Goal: Information Seeking & Learning: Find contact information

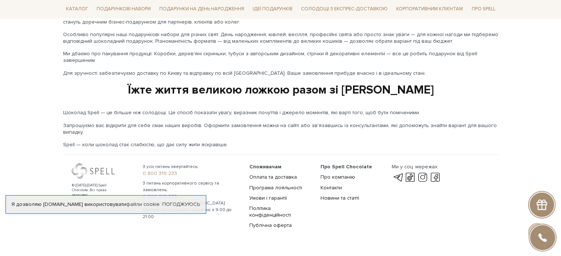
scroll to position [1247, 0]
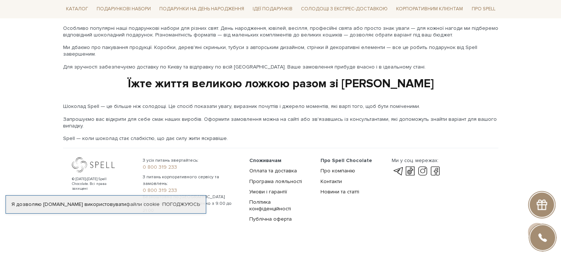
click at [387, 215] on footer "© [DATE]-[DATE] Spell Chocolate. Всі права захищені З усіх питань звертайтесь: …" at bounding box center [281, 191] width 444 height 86
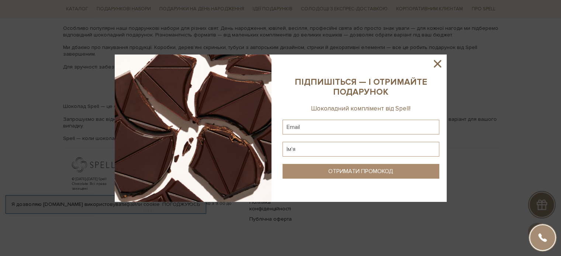
click at [436, 64] on icon at bounding box center [436, 63] width 7 height 7
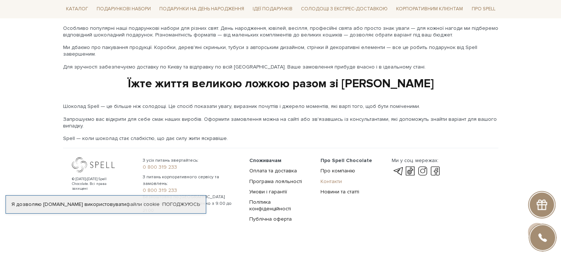
click at [329, 178] on link "Контакти" at bounding box center [330, 181] width 21 height 6
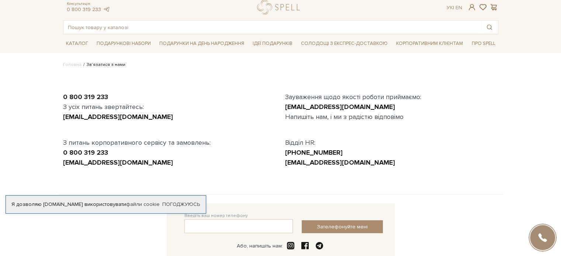
scroll to position [37, 0]
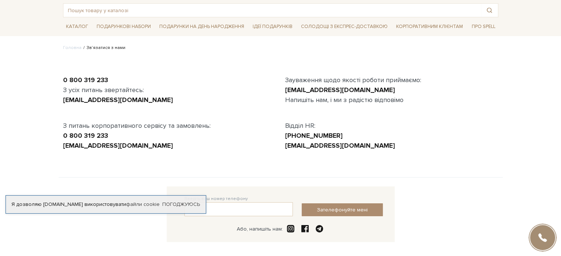
click at [358, 144] on div "hr@spellchocolate.com" at bounding box center [391, 146] width 213 height 10
drag, startPoint x: 147, startPoint y: 100, endPoint x: 62, endPoint y: 98, distance: 85.9
click at [62, 98] on div "0 800 319 233 З усіх питань звертайтесь: office@spellchocolate.com З питань кор…" at bounding box center [170, 113] width 222 height 76
copy link "office@spellchocolate.com"
drag, startPoint x: 399, startPoint y: 91, endPoint x: 282, endPoint y: 89, distance: 116.8
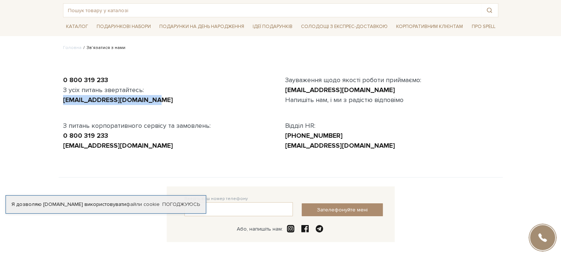
click at [282, 89] on div "Зауваження щодо якості роботи приймаємо: customer.service@spellchocolate.com На…" at bounding box center [391, 113] width 222 height 76
copy link "customer.service@spellchocolate.com"
